Goal: Information Seeking & Learning: Learn about a topic

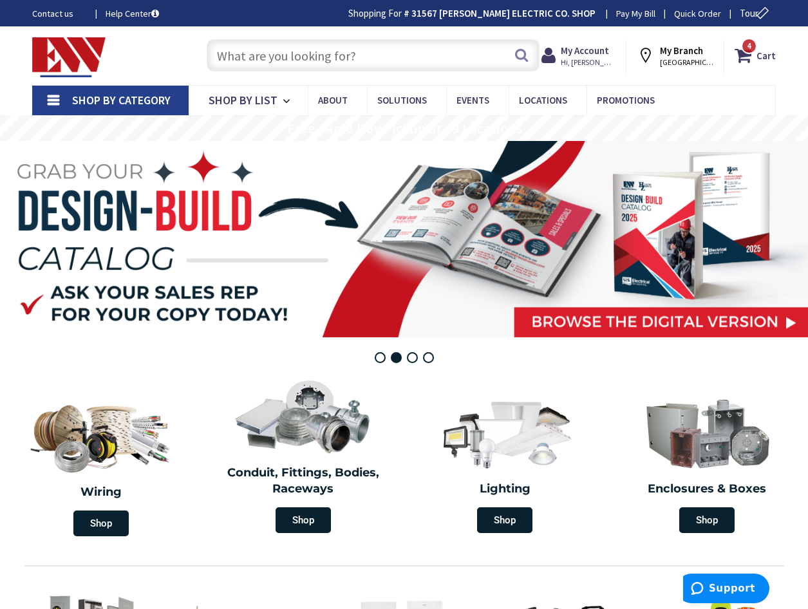
click at [248, 48] on input "text" at bounding box center [373, 55] width 333 height 32
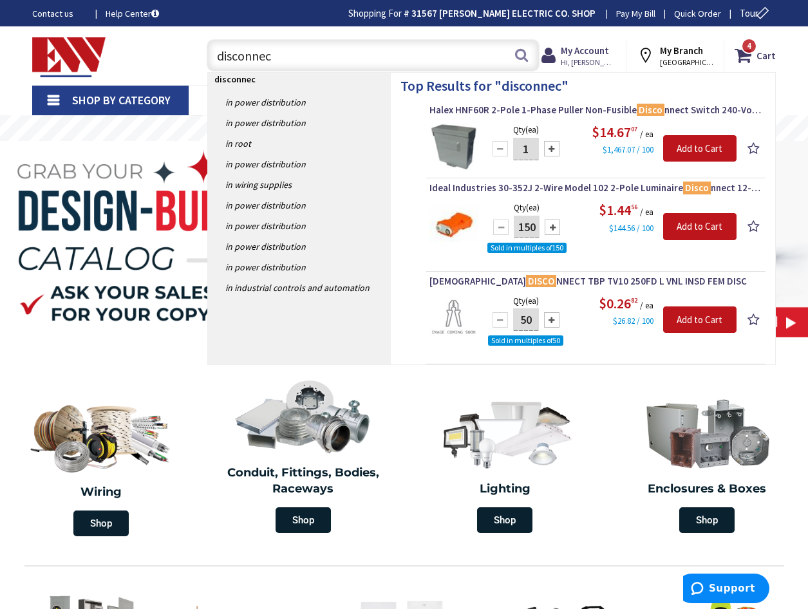
type input "disconnect"
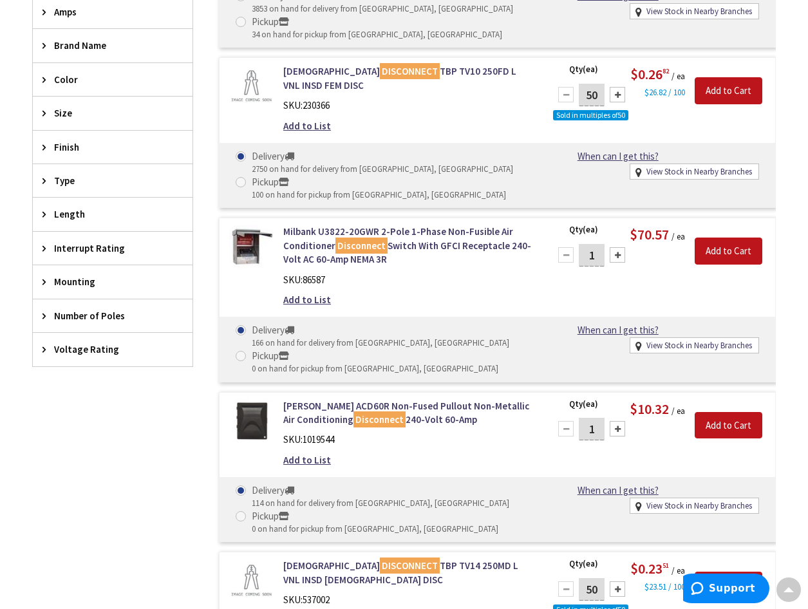
scroll to position [515, 0]
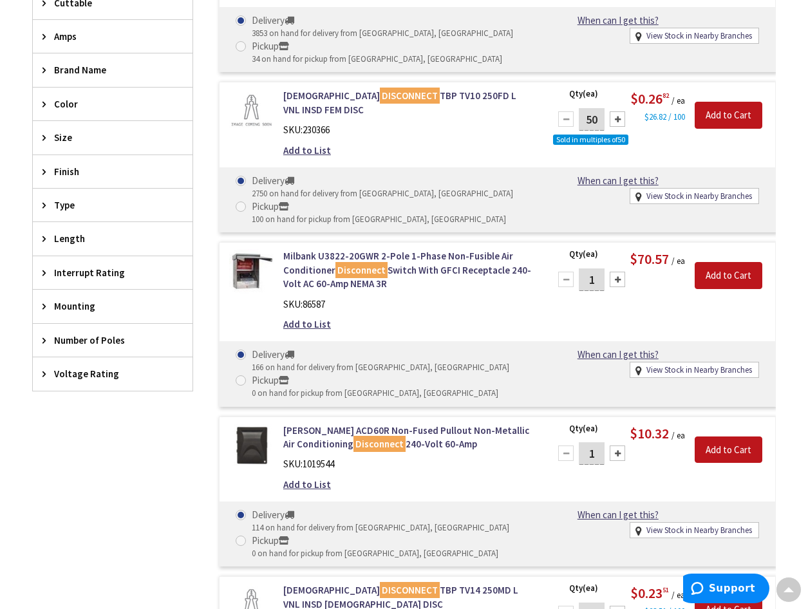
click at [66, 40] on span "Amps" at bounding box center [106, 37] width 105 height 14
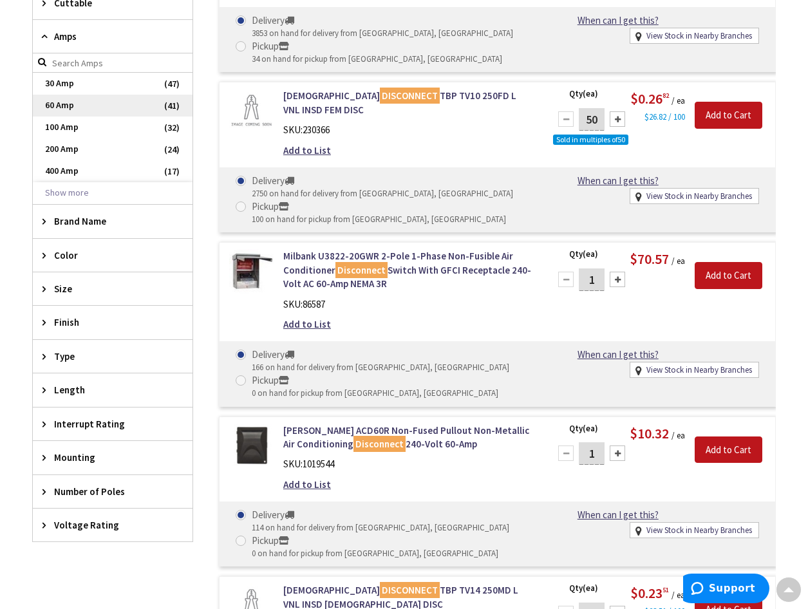
click at [59, 111] on span "60 Amp" at bounding box center [113, 106] width 160 height 22
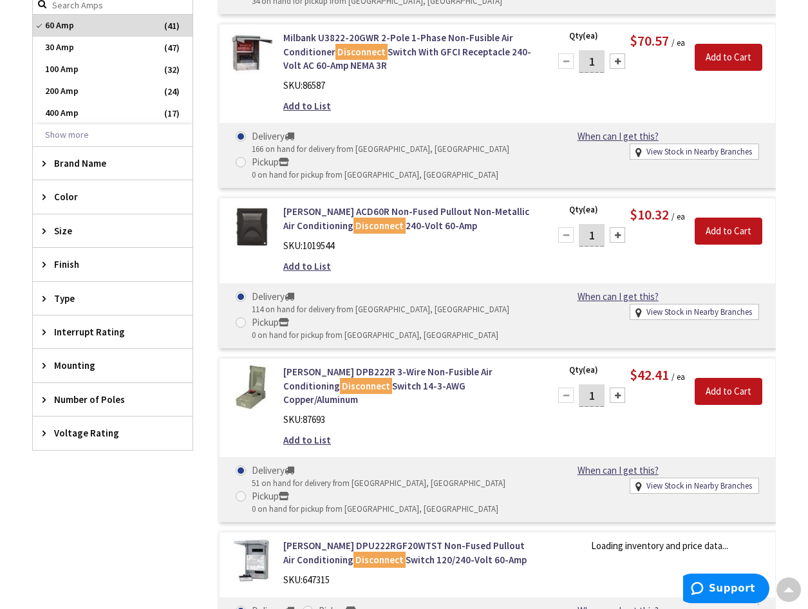
scroll to position [457, 0]
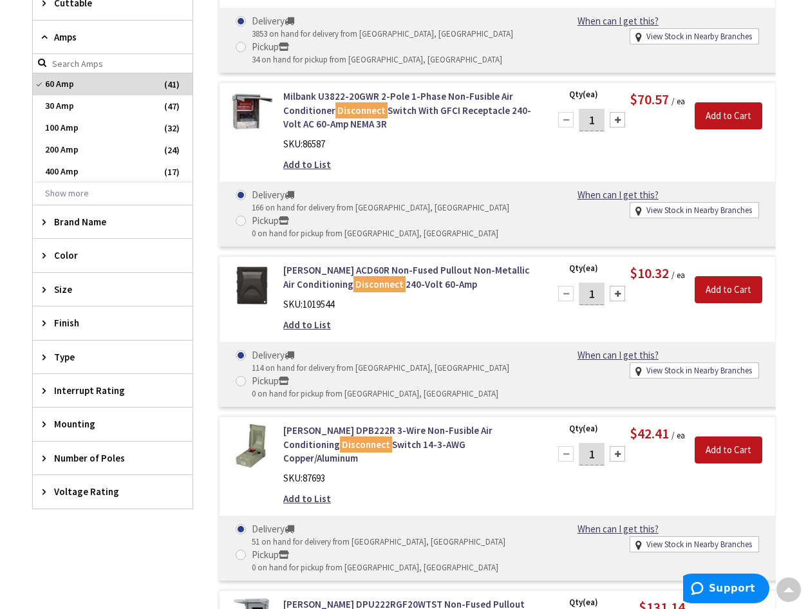
click at [87, 495] on span "Voltage Rating" at bounding box center [106, 492] width 105 height 14
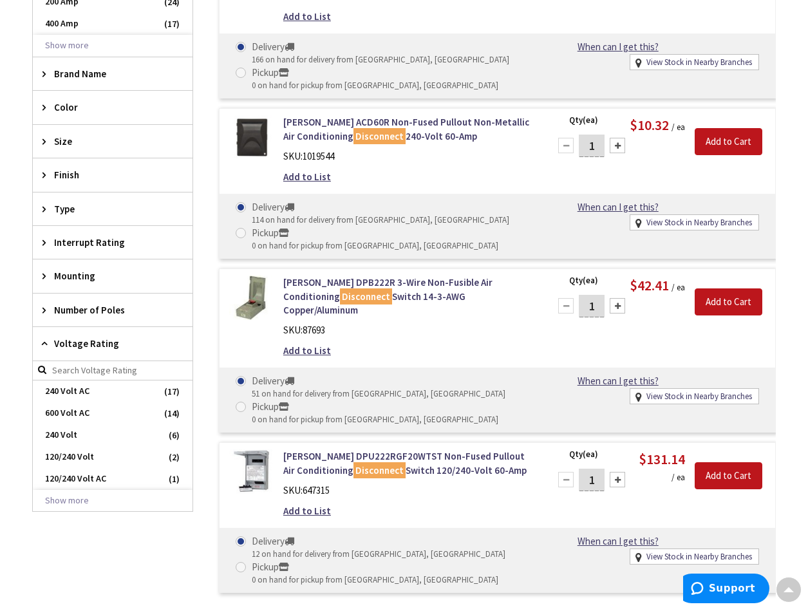
scroll to position [629, 0]
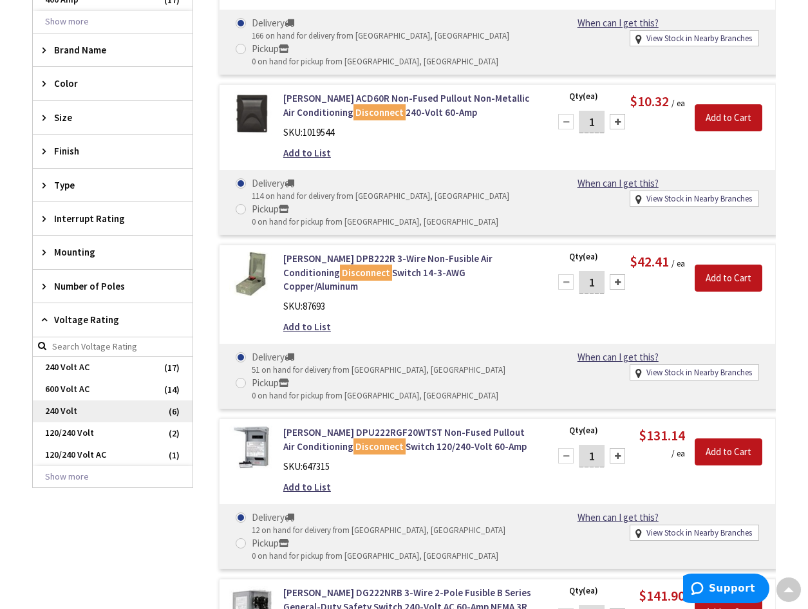
click at [84, 408] on span "240 Volt" at bounding box center [113, 412] width 160 height 22
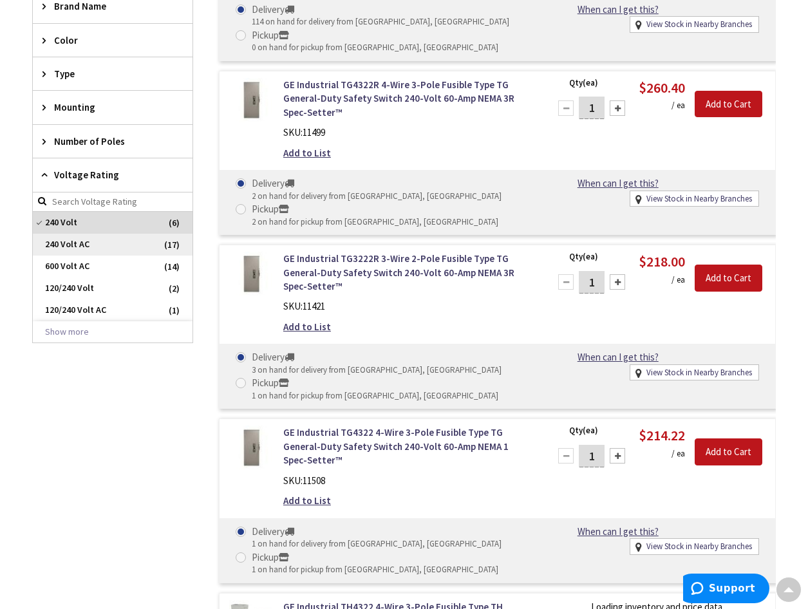
click at [93, 249] on span "240 Volt AC" at bounding box center [113, 245] width 160 height 22
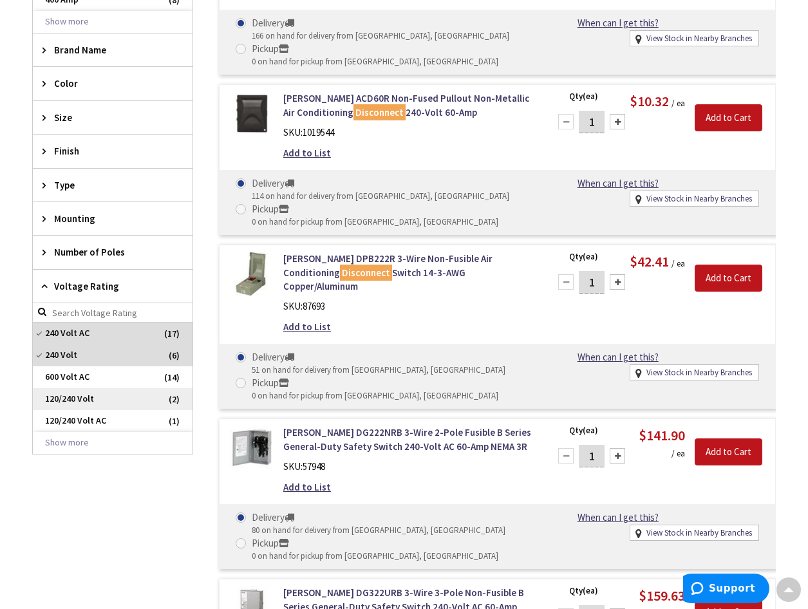
click at [91, 405] on span "120/240 Volt" at bounding box center [113, 399] width 160 height 22
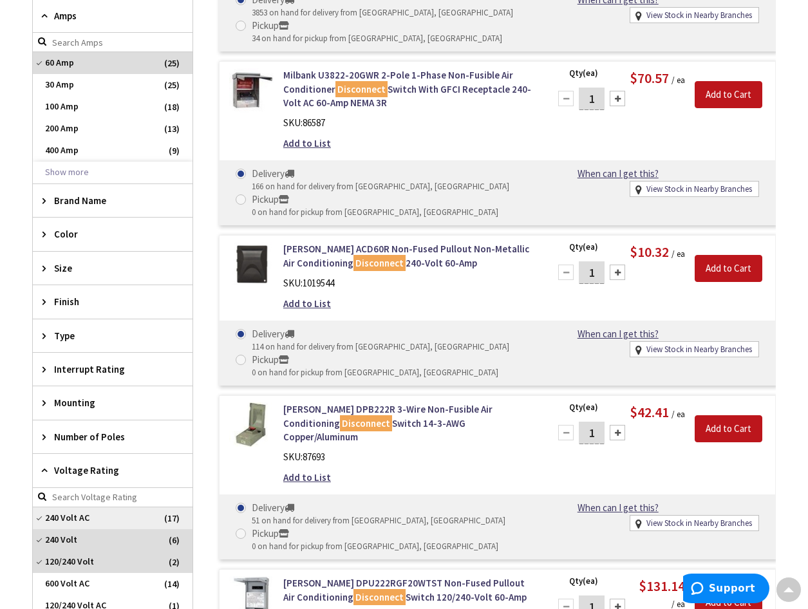
scroll to position [457, 0]
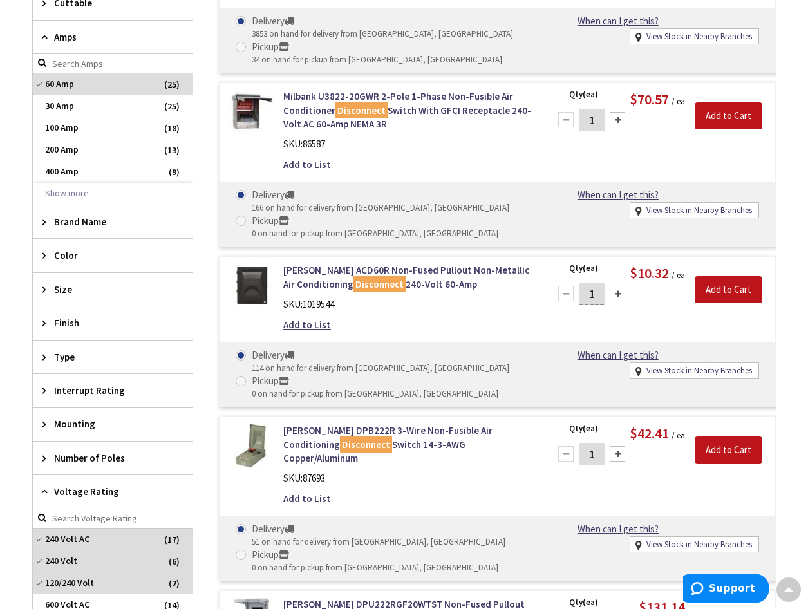
click at [71, 456] on span "Number of Poles" at bounding box center [106, 459] width 105 height 14
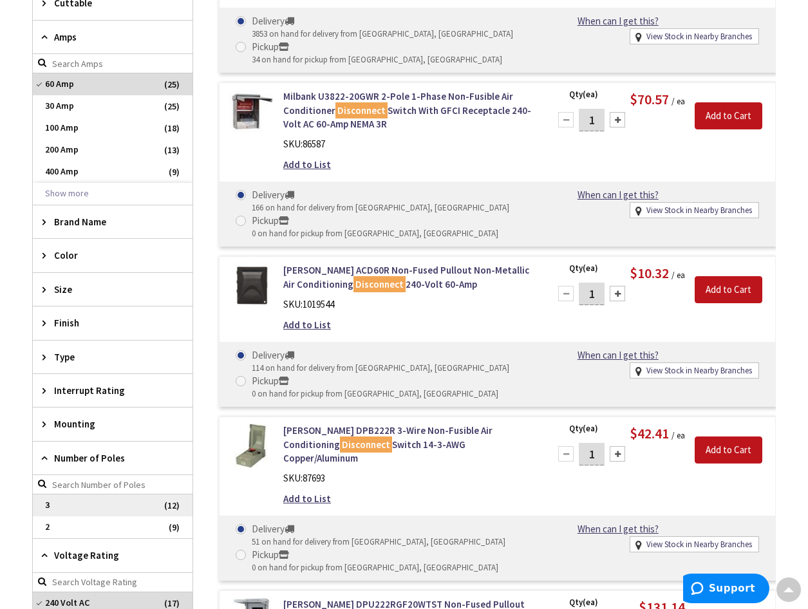
click at [83, 504] on span "3" at bounding box center [113, 506] width 160 height 22
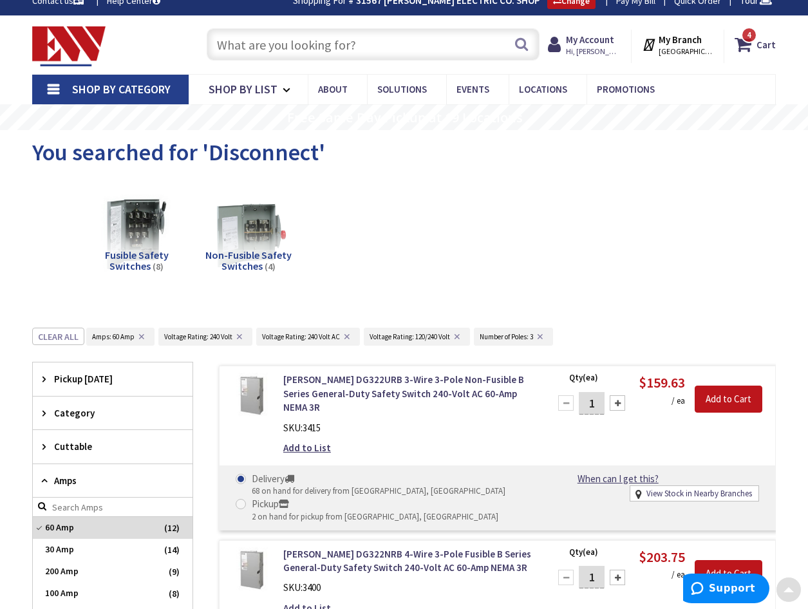
scroll to position [0, 0]
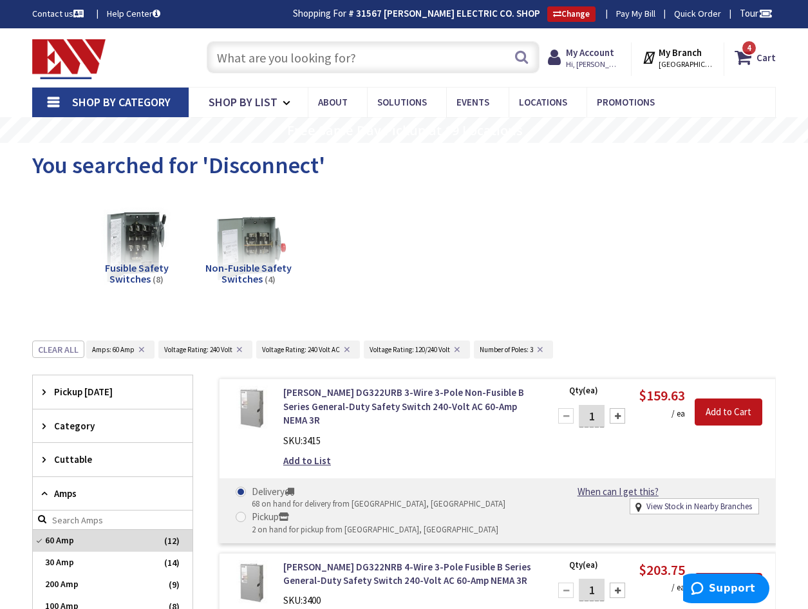
click at [338, 61] on input "text" at bounding box center [373, 57] width 333 height 32
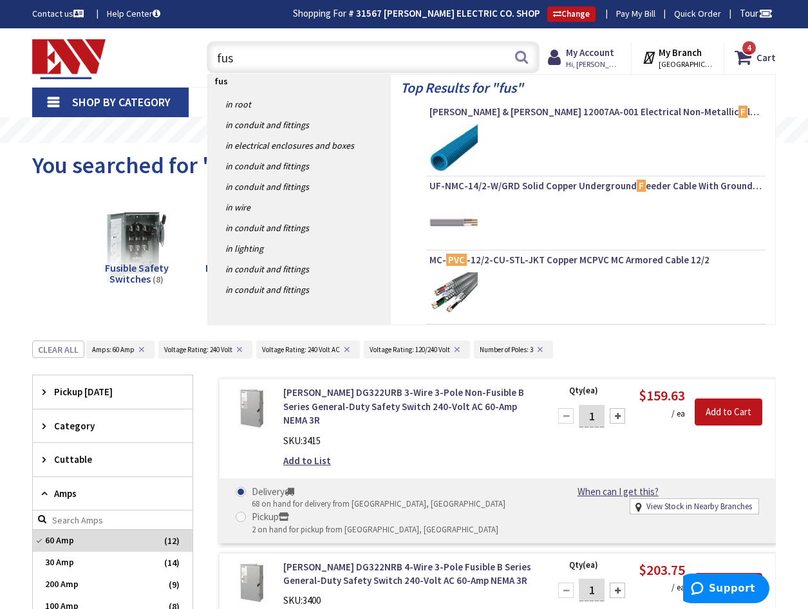
type input "fuse"
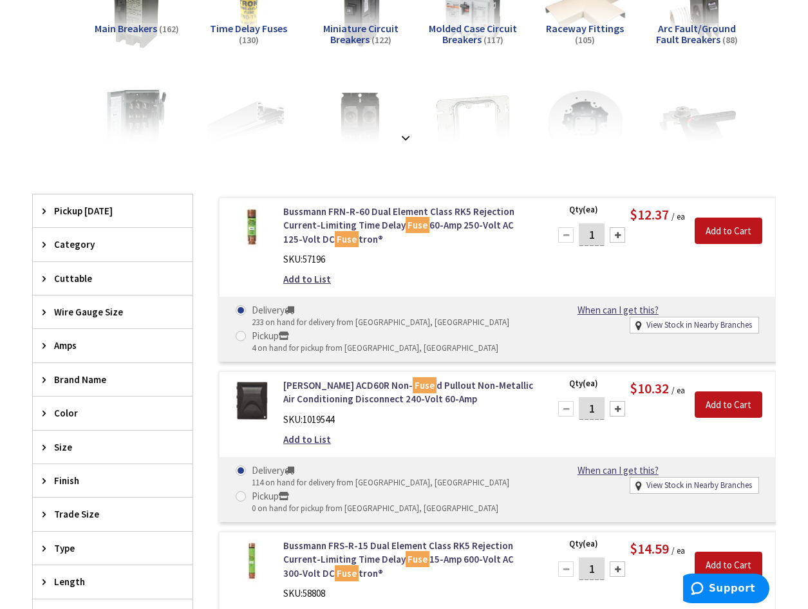
scroll to position [343, 0]
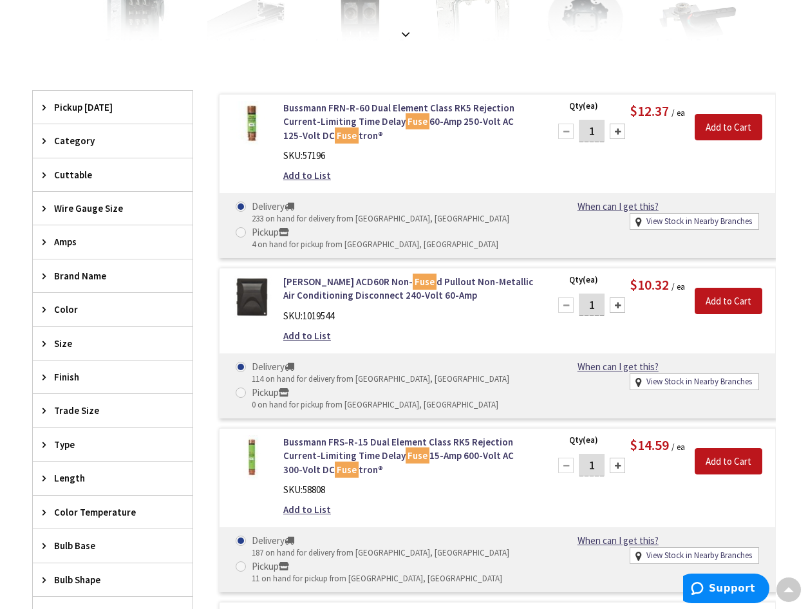
click at [53, 239] on div "Amps" at bounding box center [113, 241] width 160 height 33
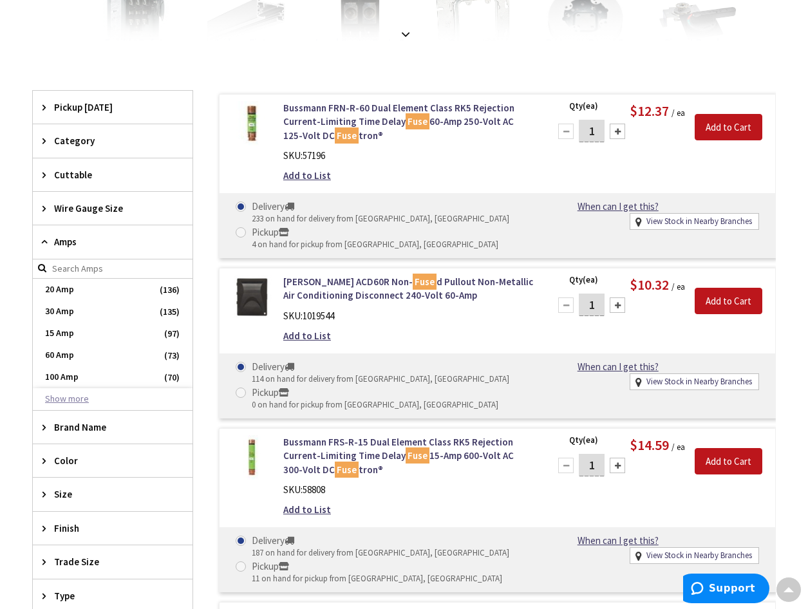
click at [68, 399] on button "Show more" at bounding box center [113, 399] width 160 height 22
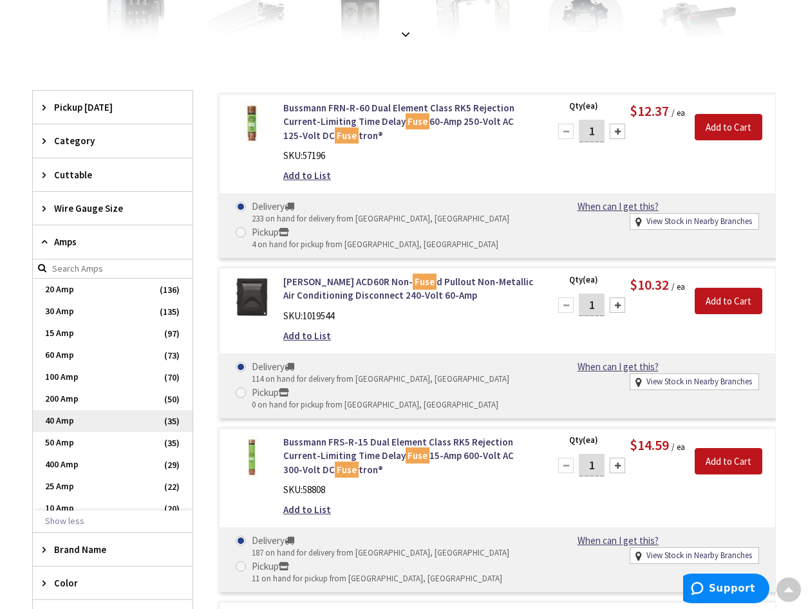
click at [78, 421] on span "40 Amp" at bounding box center [113, 421] width 160 height 22
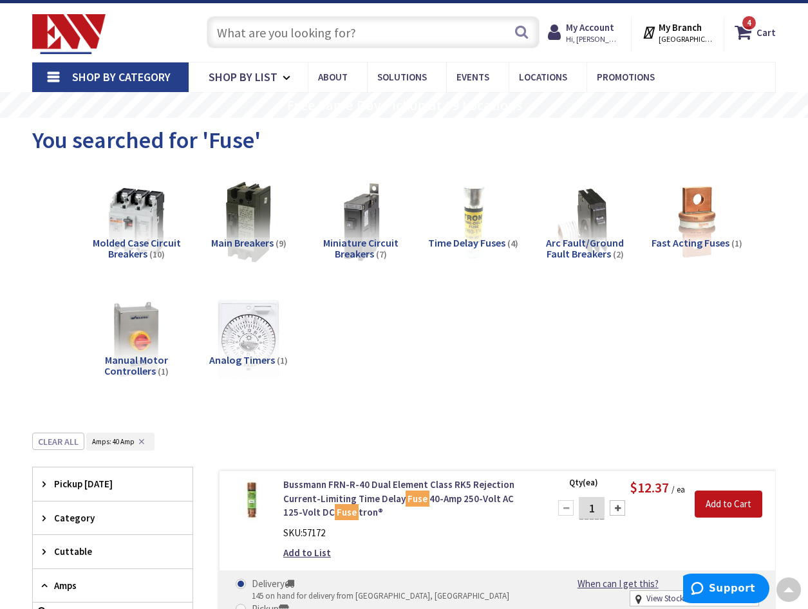
scroll to position [0, 0]
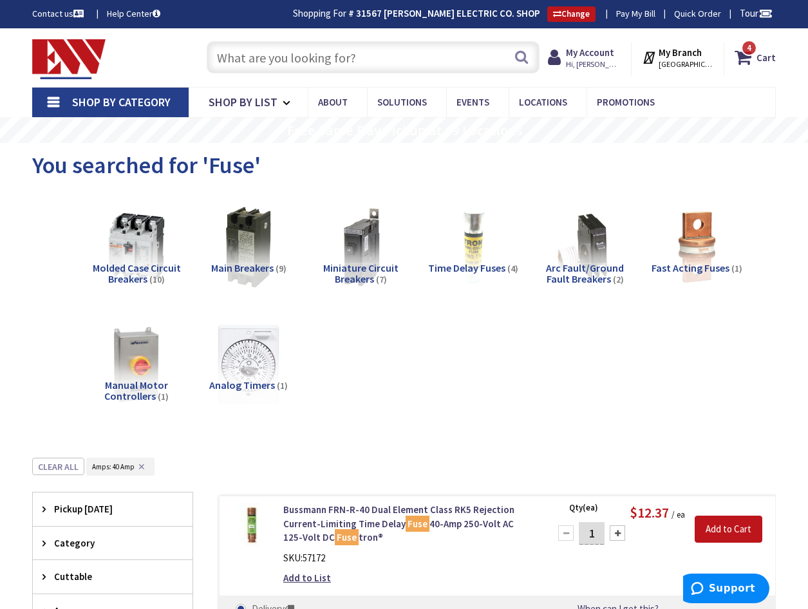
click at [262, 53] on input "text" at bounding box center [373, 57] width 333 height 32
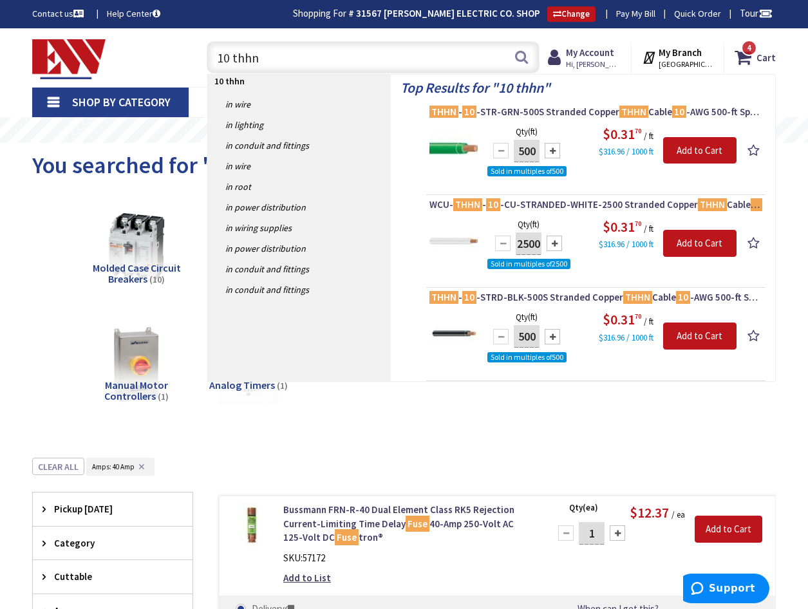
type input "10 thhn"
